Goal: Task Accomplishment & Management: Manage account settings

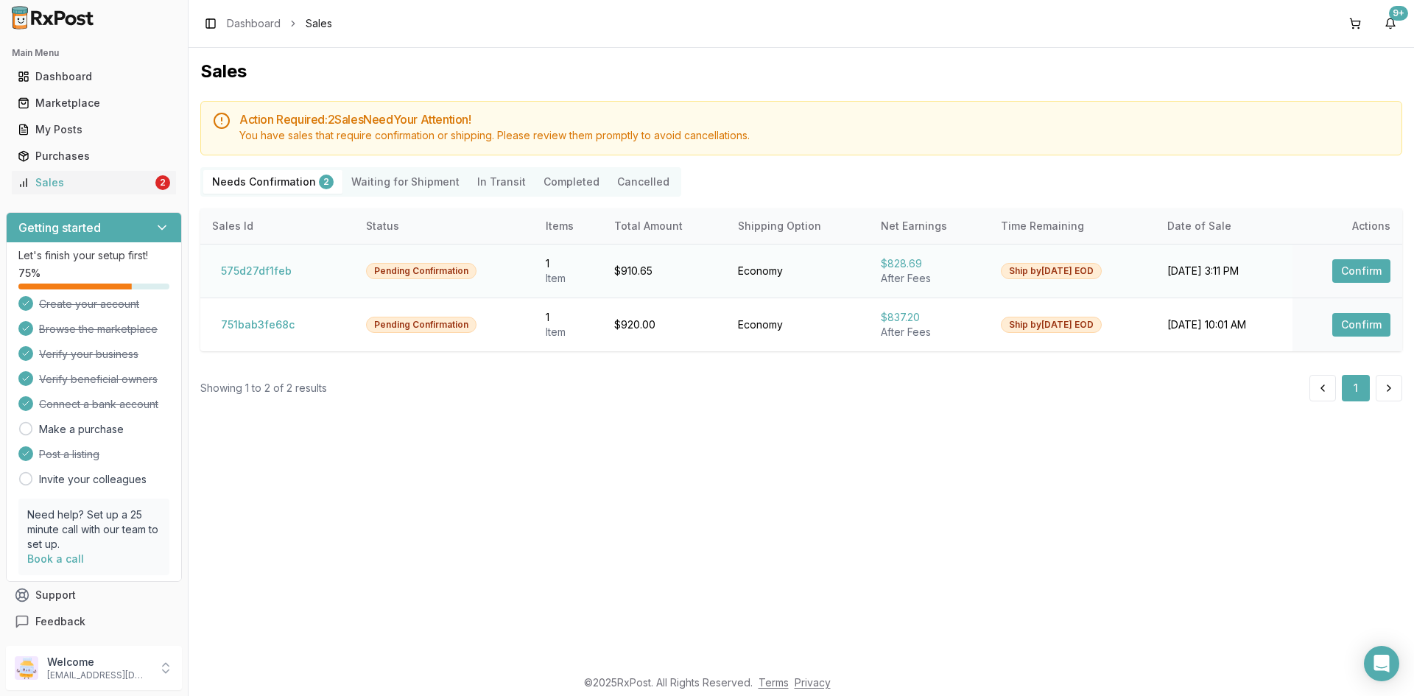
click at [1349, 270] on button "Confirm" at bounding box center [1362, 271] width 58 height 24
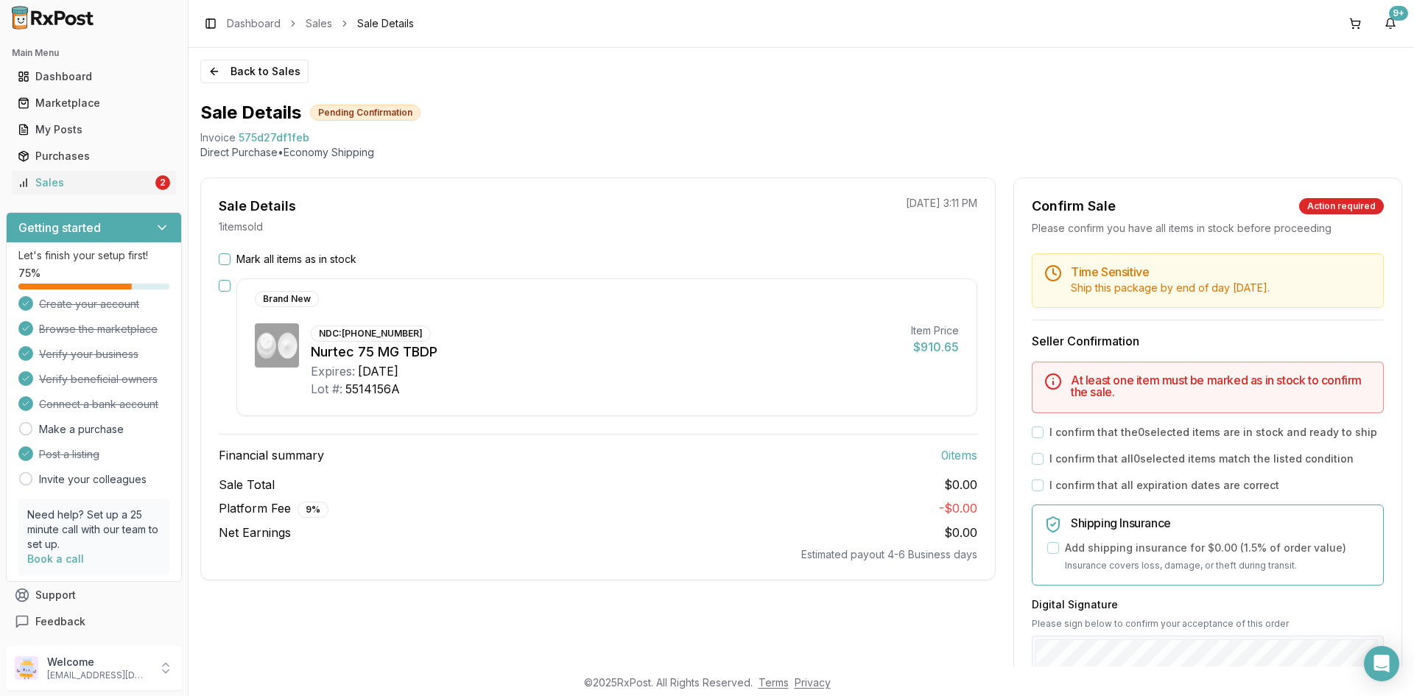
click at [226, 259] on button "Mark all items as in stock" at bounding box center [225, 259] width 12 height 12
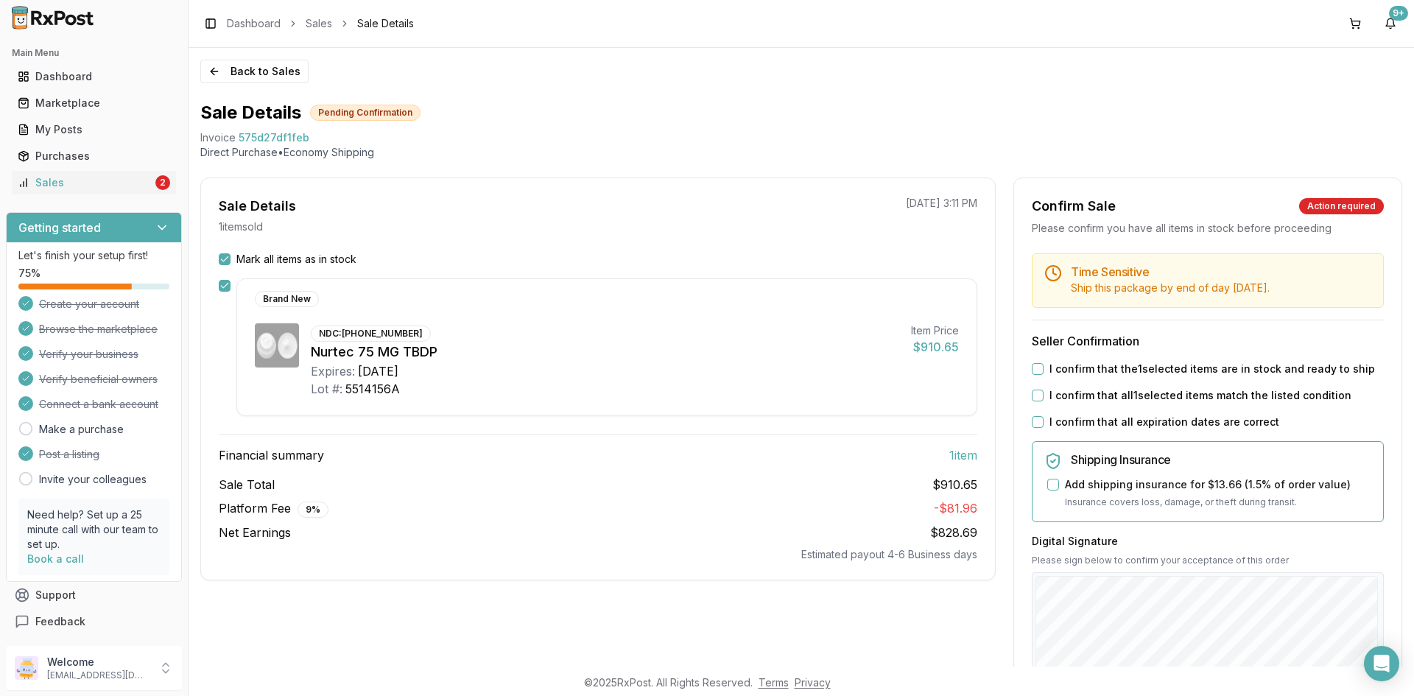
drag, startPoint x: 1038, startPoint y: 368, endPoint x: 1037, endPoint y: 376, distance: 8.2
click at [1037, 368] on button "I confirm that the 1 selected items are in stock and ready to ship" at bounding box center [1038, 369] width 12 height 12
click at [1037, 390] on button "I confirm that all 1 selected items match the listed condition" at bounding box center [1038, 396] width 12 height 12
click at [1036, 419] on button "I confirm that all expiration dates are correct" at bounding box center [1038, 422] width 12 height 12
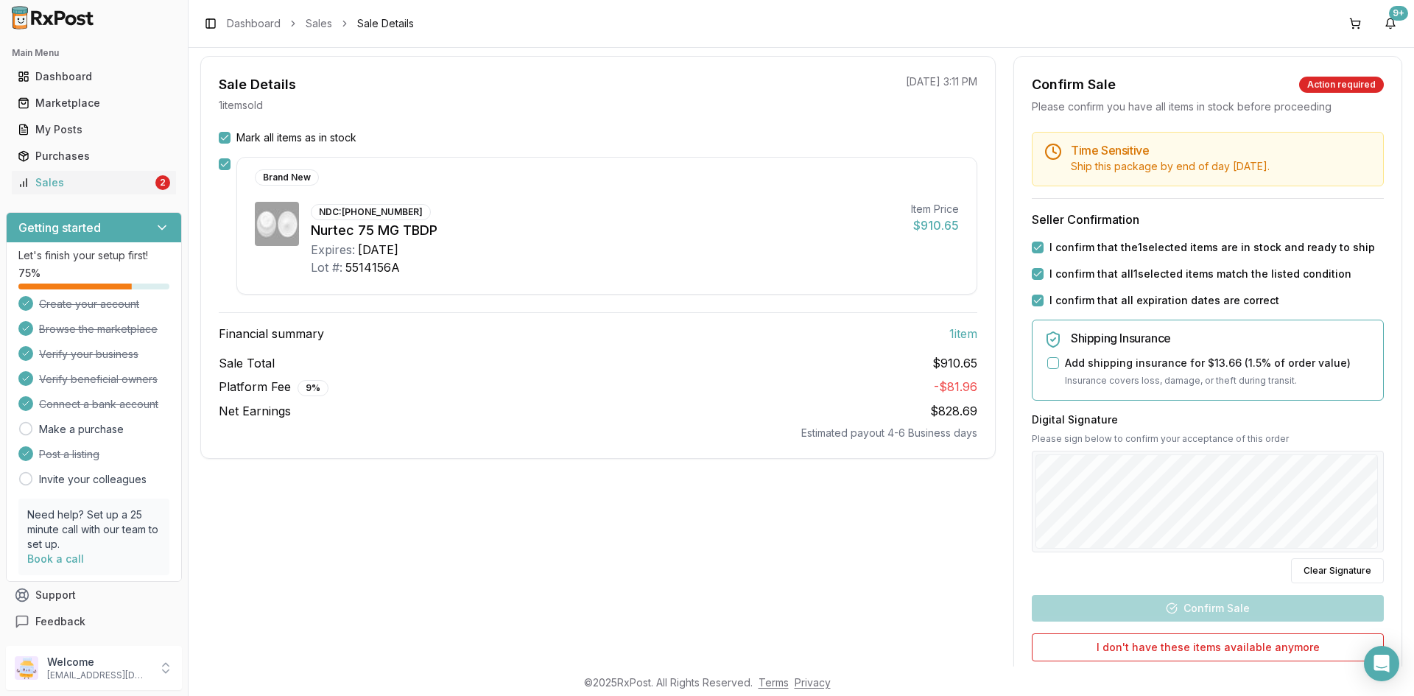
scroll to position [147, 0]
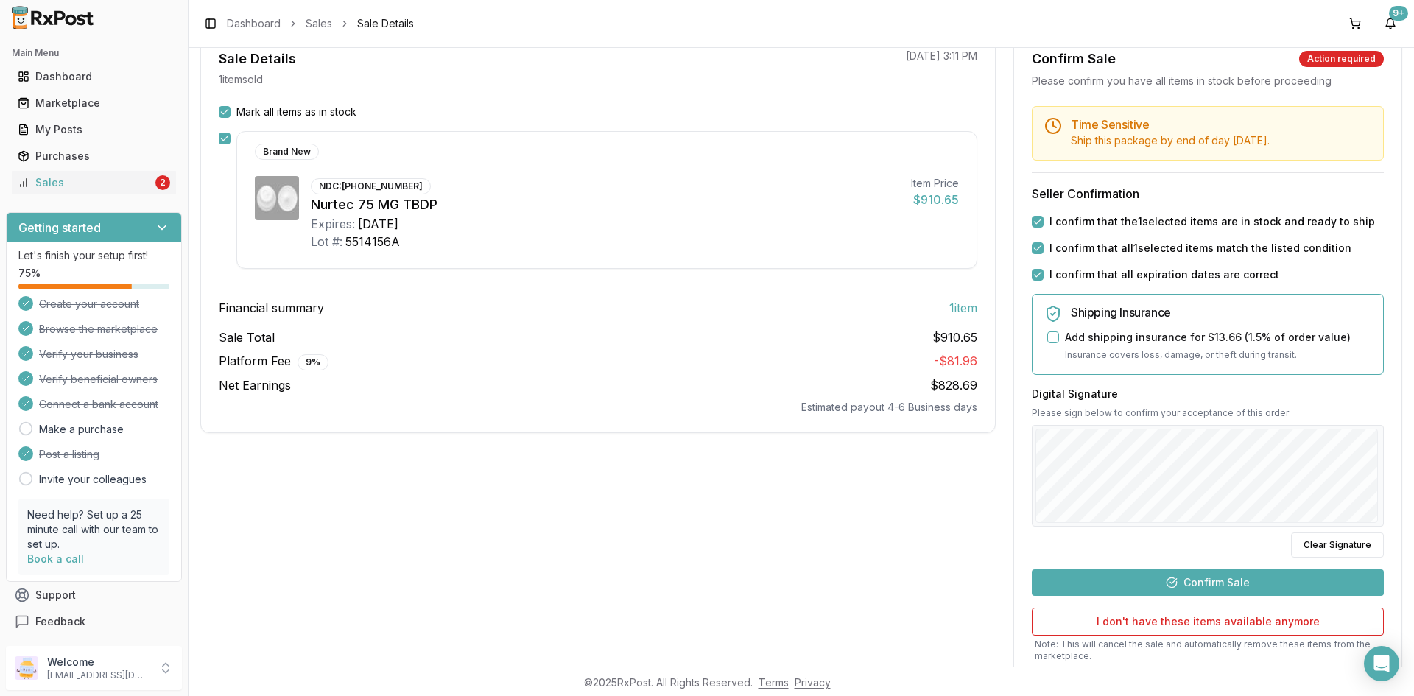
click at [1224, 586] on button "Confirm Sale" at bounding box center [1208, 582] width 352 height 27
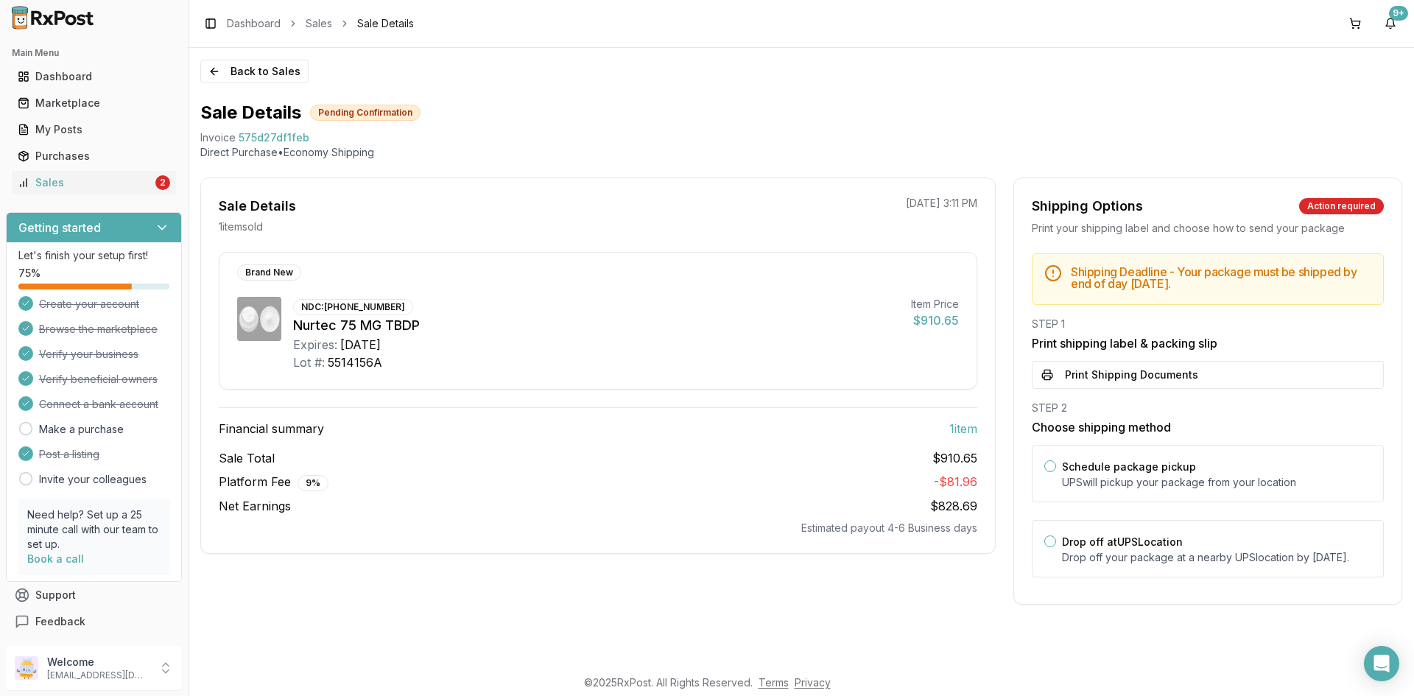
scroll to position [0, 0]
click at [1098, 373] on button "Print Shipping Documents" at bounding box center [1208, 375] width 352 height 28
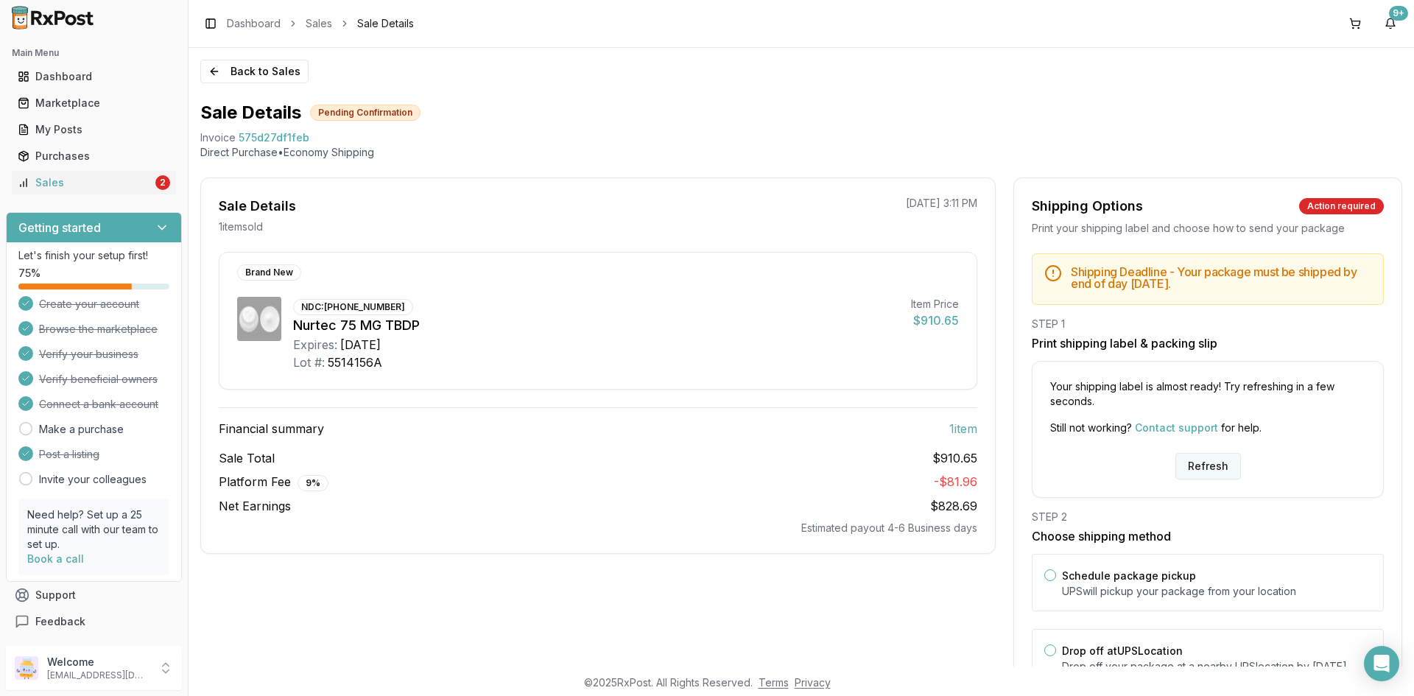
click at [1224, 467] on button "Refresh" at bounding box center [1209, 466] width 66 height 27
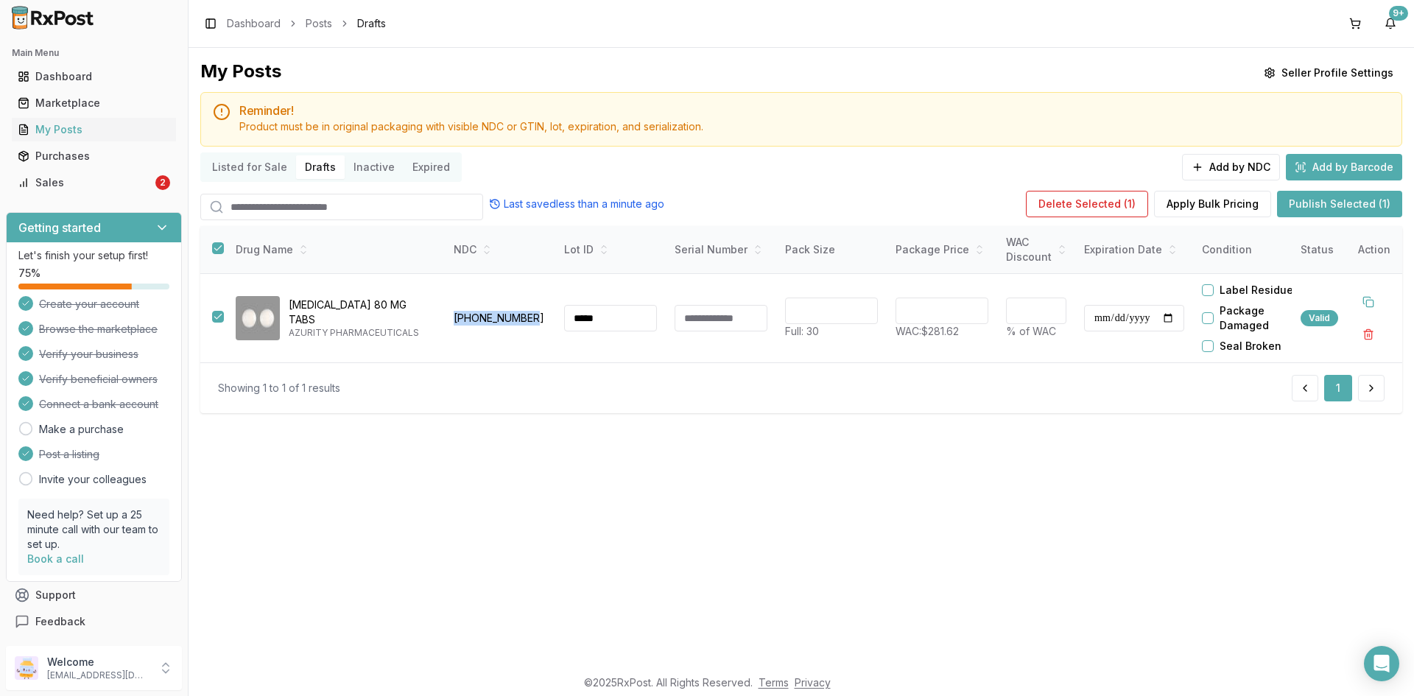
click at [1315, 205] on button "Publish Selected (1)" at bounding box center [1339, 204] width 125 height 27
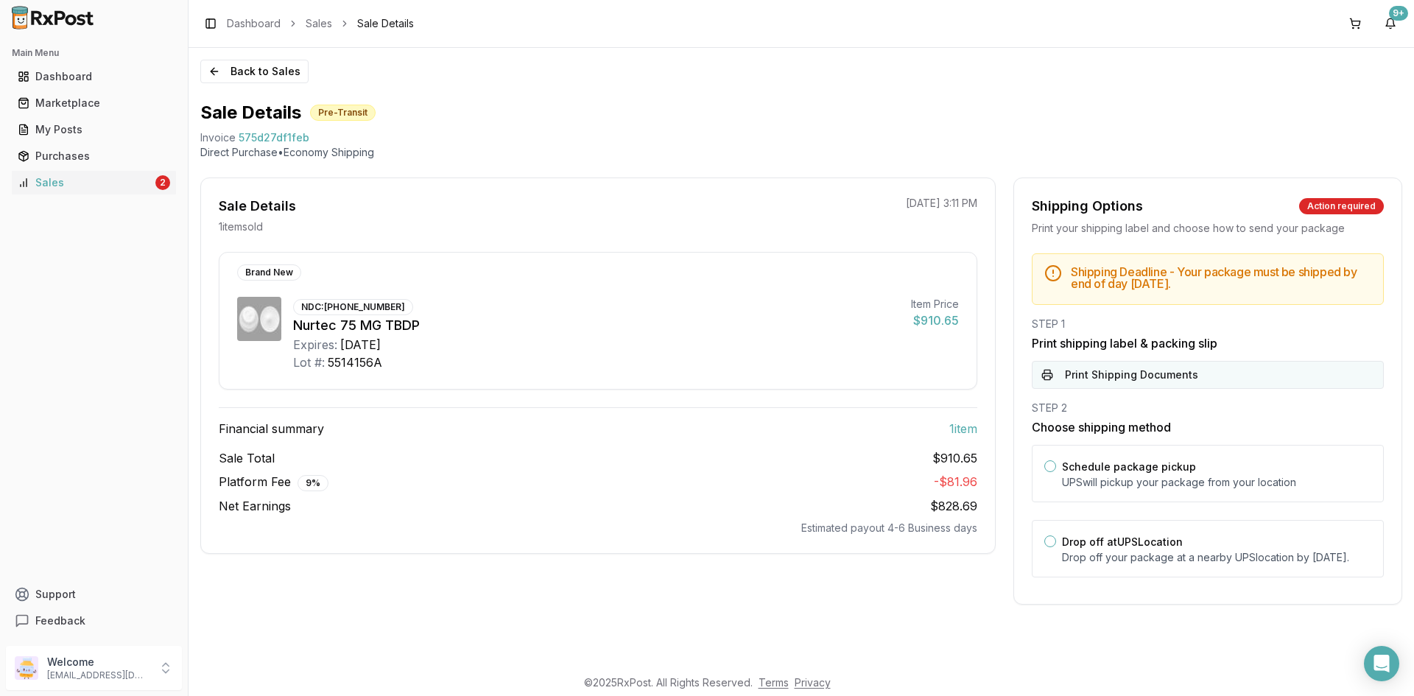
click at [1151, 379] on button "Print Shipping Documents" at bounding box center [1208, 375] width 352 height 28
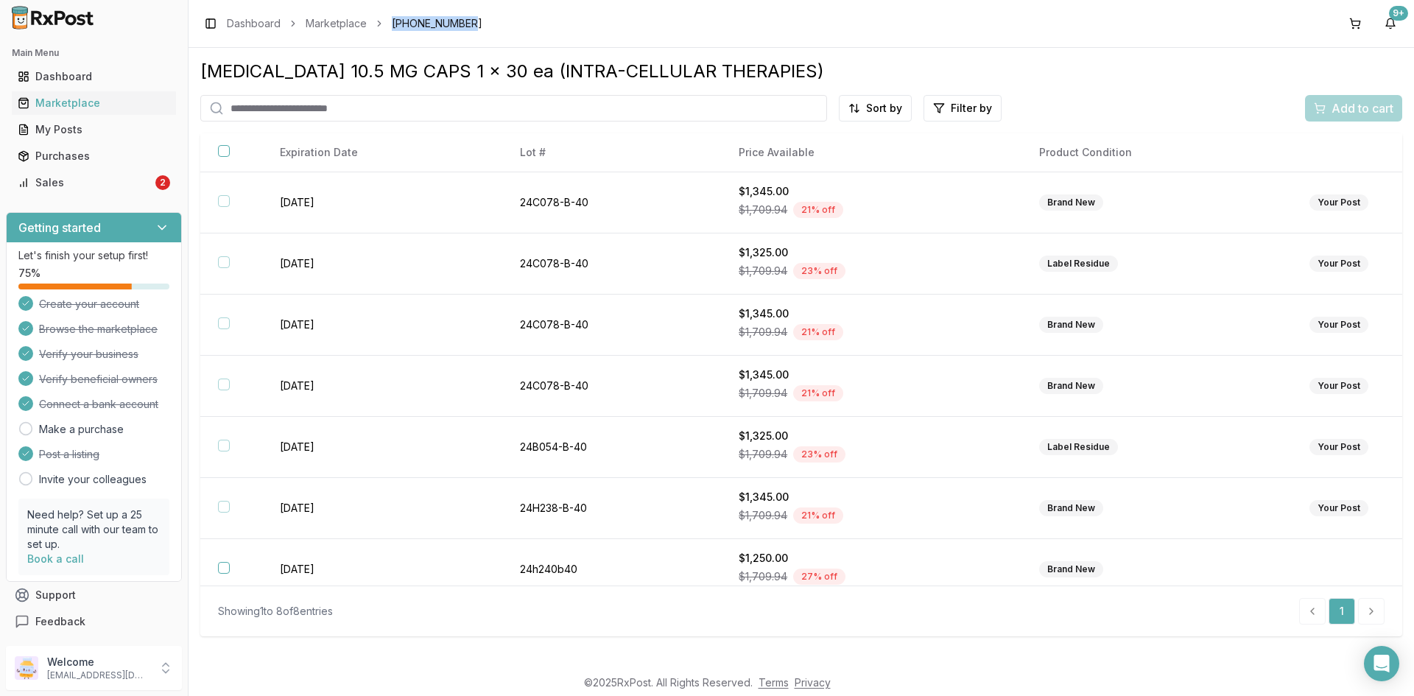
scroll to position [75, 0]
